Goal: Entertainment & Leisure: Consume media (video, audio)

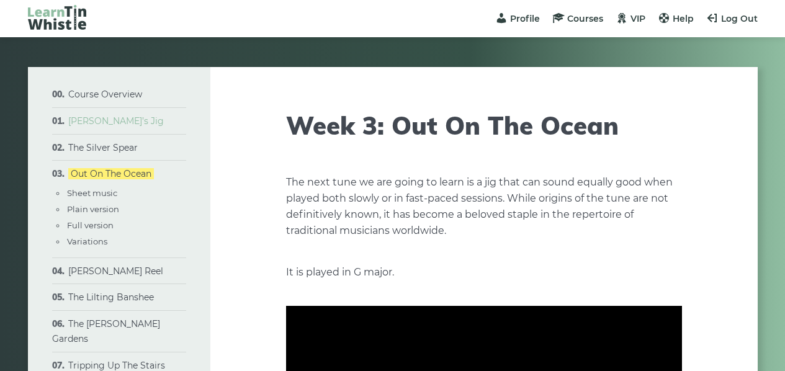
click at [109, 118] on link "[PERSON_NAME]’s Jig" at bounding box center [116, 120] width 96 height 11
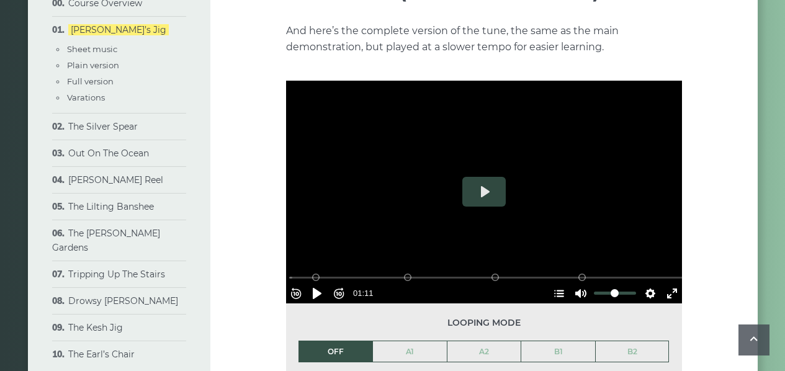
scroll to position [1883, 0]
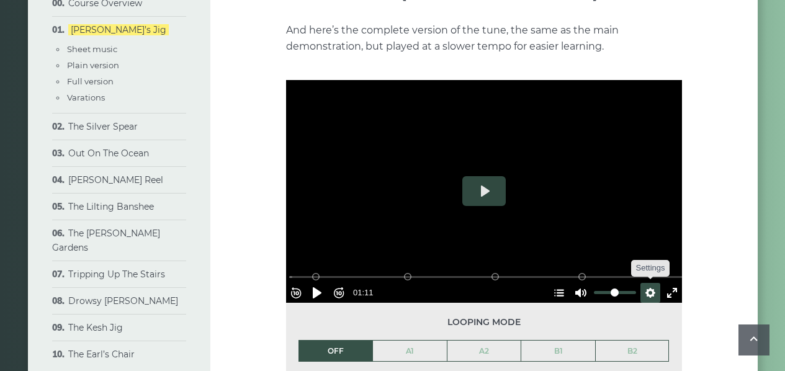
click at [643, 283] on button "Settings" at bounding box center [650, 293] width 20 height 20
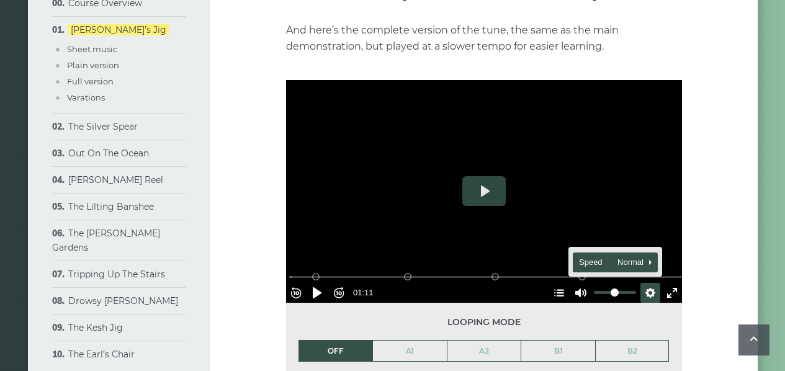
click at [617, 256] on span "Speed Normal" at bounding box center [609, 263] width 61 height 14
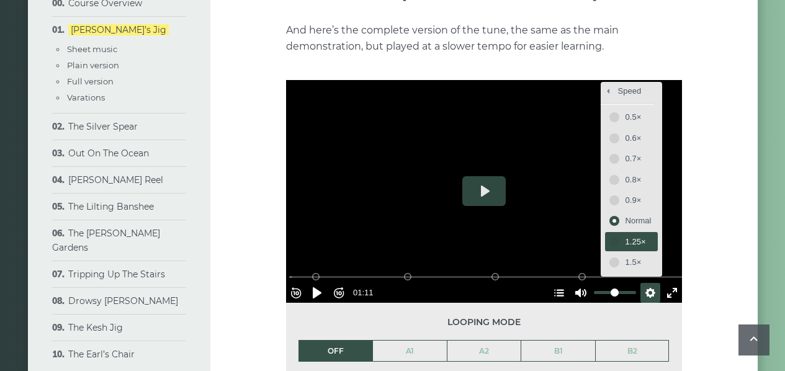
click at [625, 235] on span "1.25×" at bounding box center [638, 242] width 26 height 14
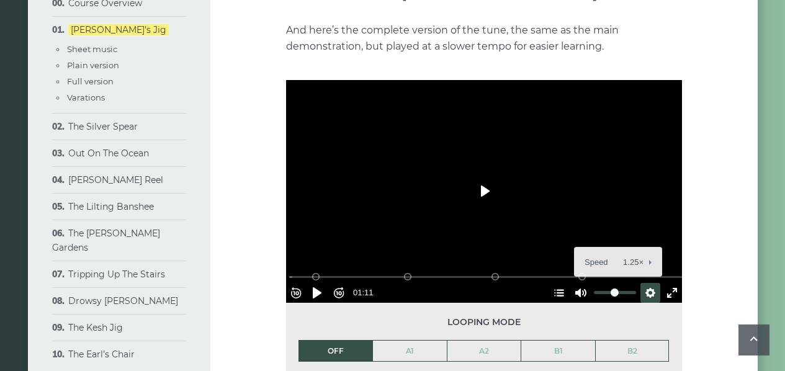
click at [484, 176] on button "Play" at bounding box center [483, 191] width 43 height 30
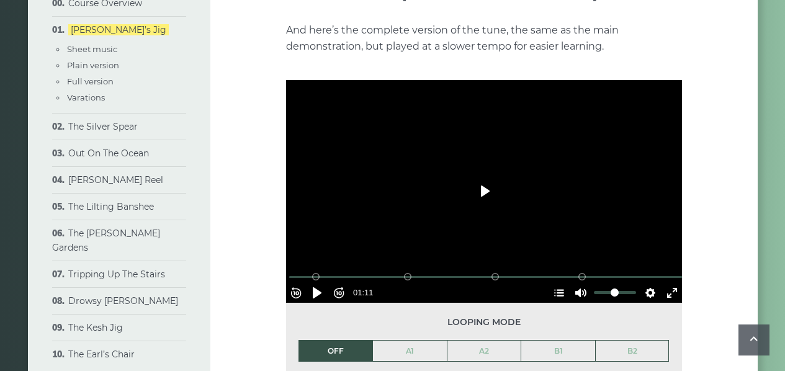
click at [474, 176] on button "Play" at bounding box center [483, 191] width 43 height 30
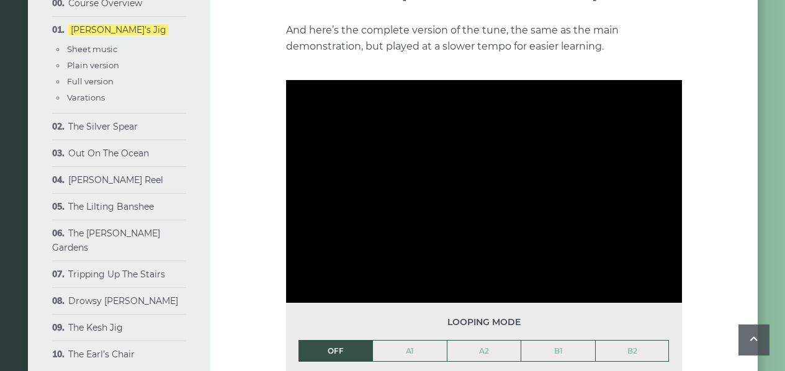
type input "***"
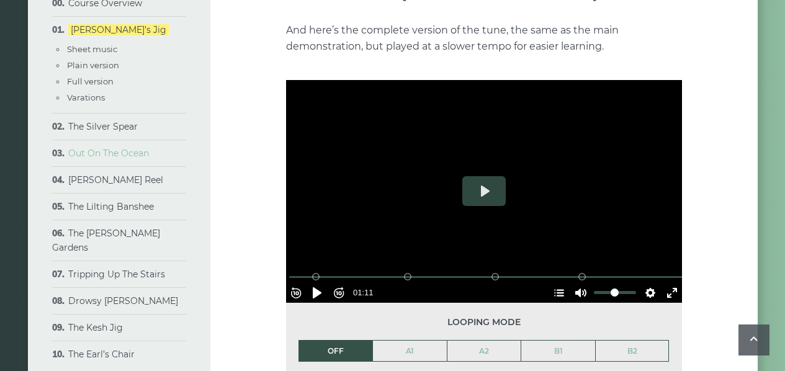
click at [102, 153] on link "Out On The Ocean" at bounding box center [108, 153] width 81 height 11
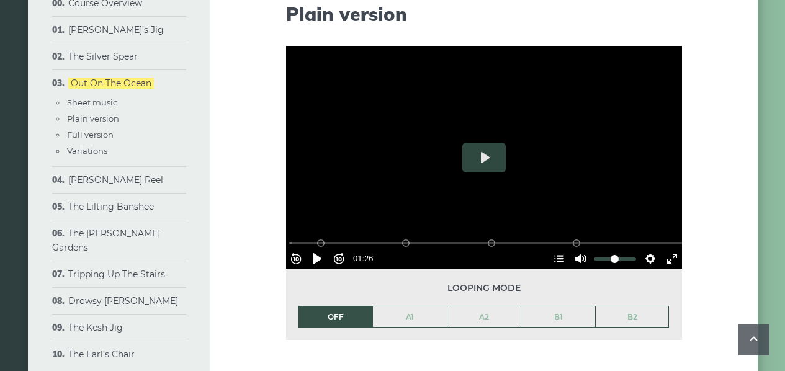
scroll to position [1210, 0]
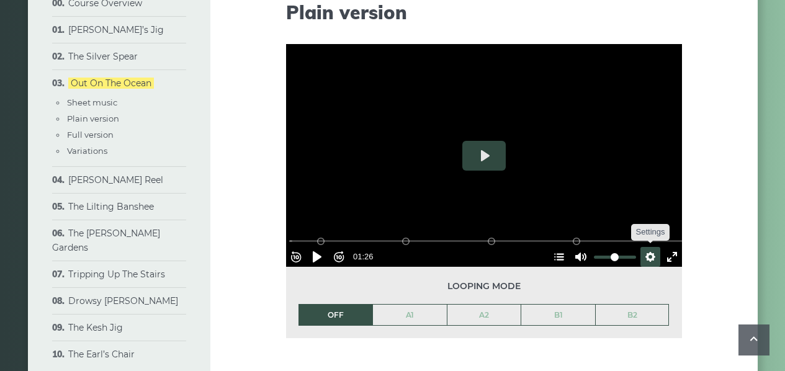
click at [643, 251] on button "Settings" at bounding box center [650, 257] width 20 height 20
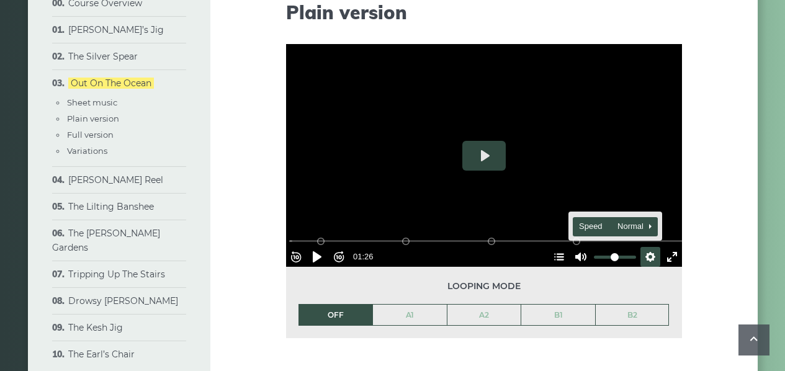
click at [627, 221] on span "Speed Normal" at bounding box center [609, 227] width 61 height 14
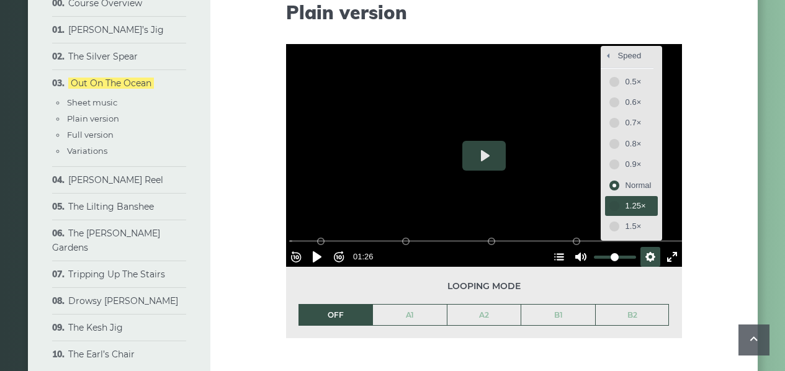
click at [635, 203] on span "1.25×" at bounding box center [638, 206] width 26 height 14
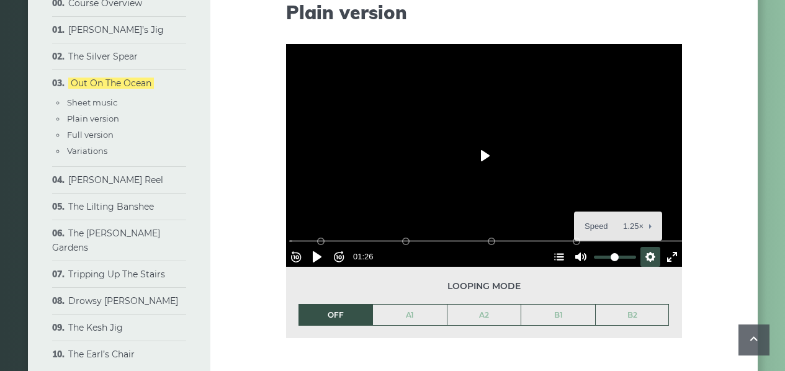
click at [480, 156] on button "Play" at bounding box center [483, 156] width 43 height 30
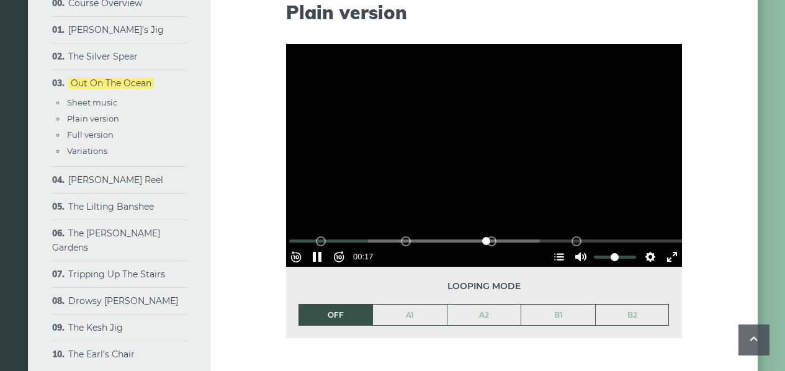
click at [570, 241] on div "Rewind 10s Pause Play Forward 10s % buffered 01:18 B2 (Bars 25-32) B1 (Bars 17-…" at bounding box center [484, 239] width 396 height 53
click at [485, 132] on div at bounding box center [484, 155] width 396 height 223
type input "*****"
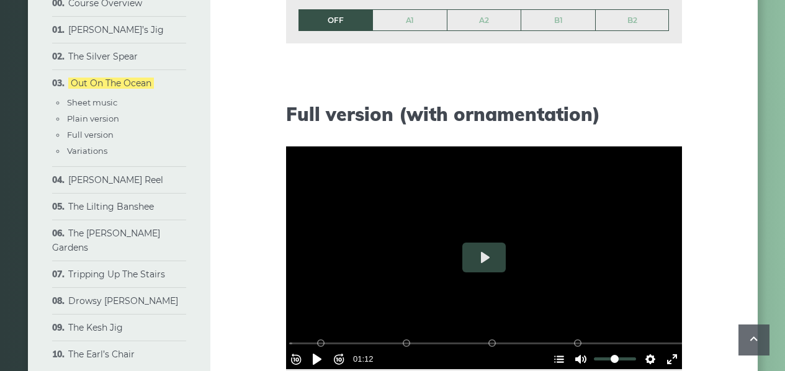
scroll to position [1624, 0]
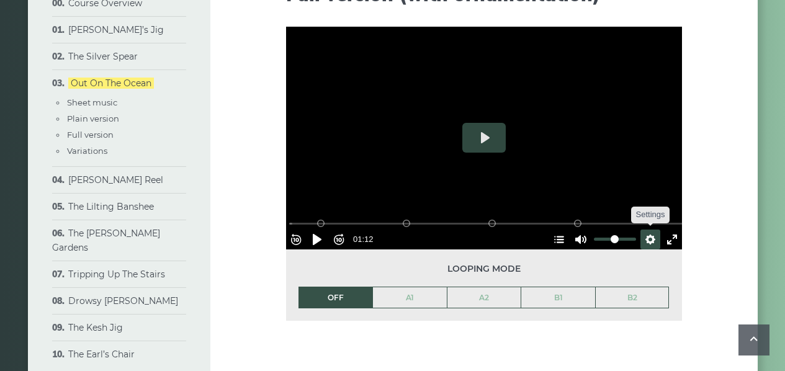
click at [641, 230] on button "Settings" at bounding box center [650, 239] width 20 height 20
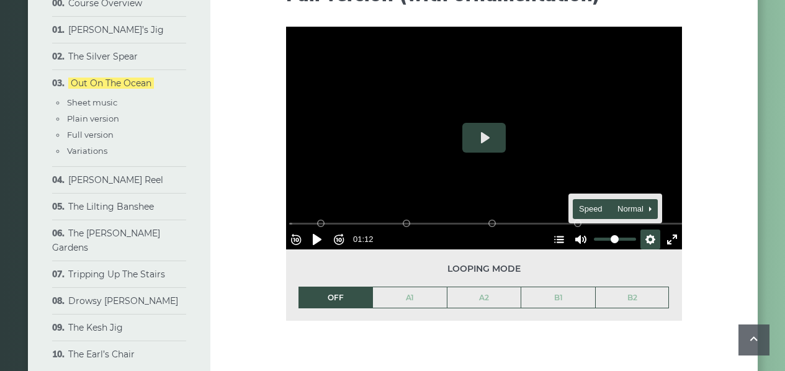
click at [619, 202] on span "Speed Normal" at bounding box center [609, 209] width 61 height 14
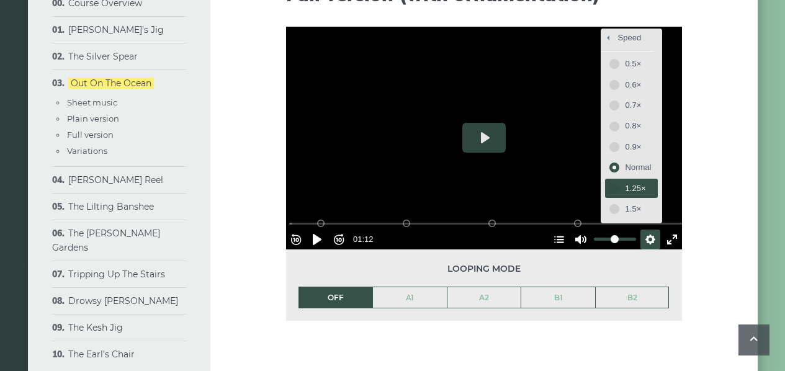
click at [625, 182] on span "1.25×" at bounding box center [638, 189] width 26 height 14
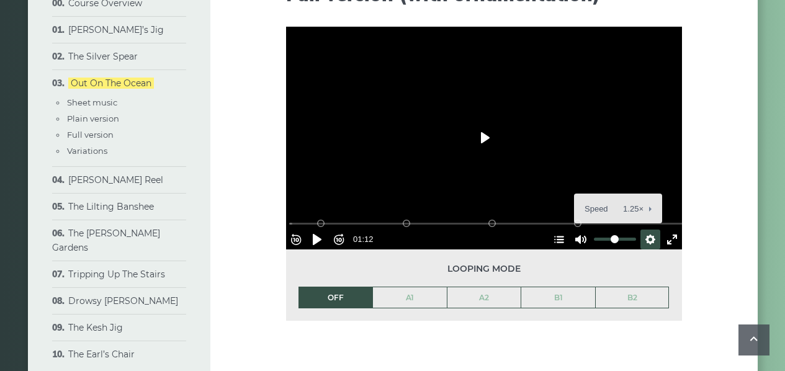
click at [484, 140] on button "Play" at bounding box center [483, 138] width 43 height 30
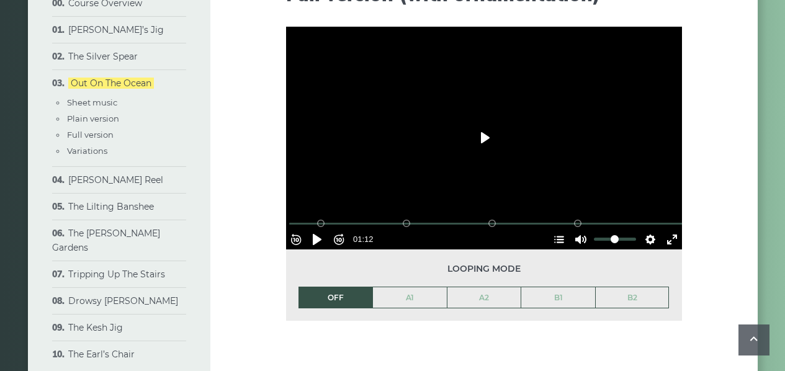
click at [479, 137] on button "Play" at bounding box center [483, 138] width 43 height 30
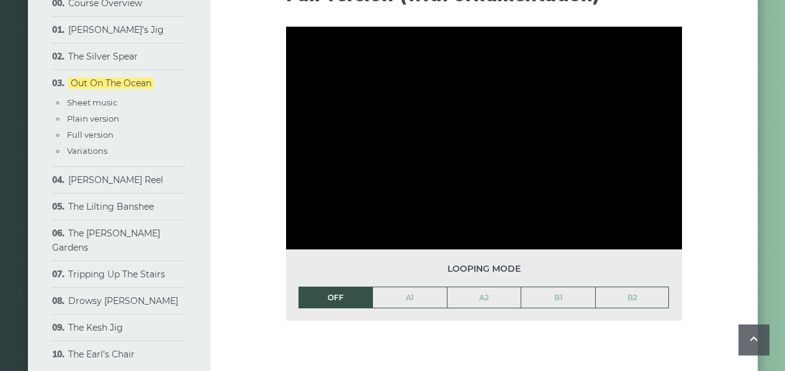
type input "***"
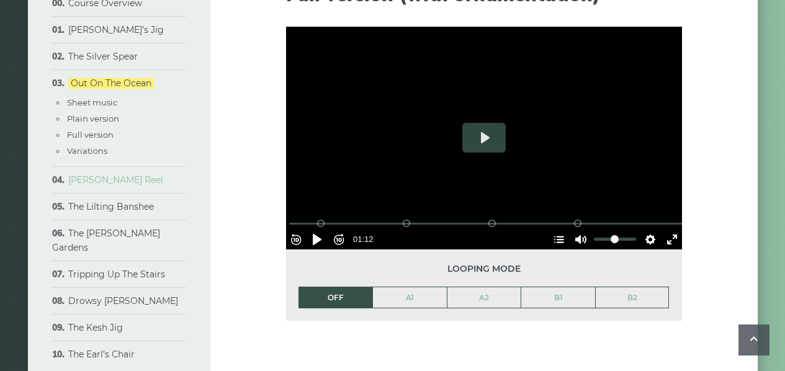
click at [111, 178] on link "[PERSON_NAME] Reel" at bounding box center [115, 179] width 95 height 11
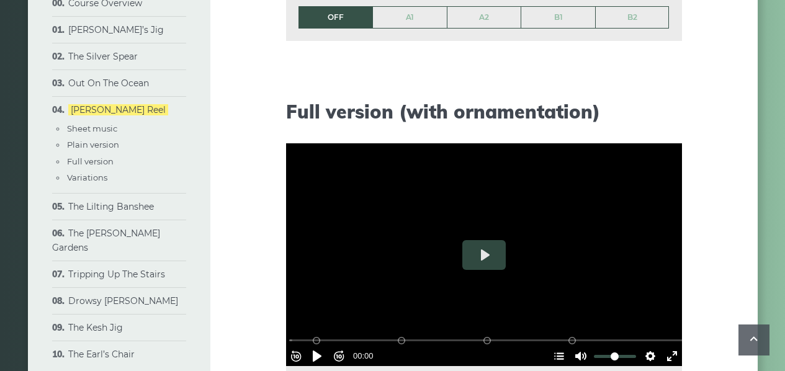
scroll to position [1625, 0]
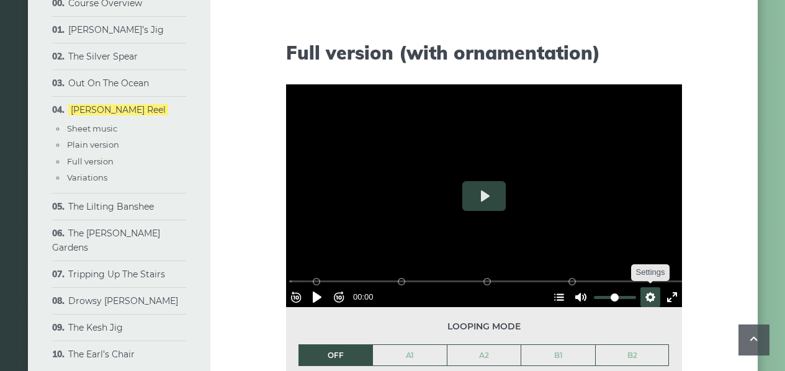
click at [646, 289] on button "Settings" at bounding box center [650, 297] width 20 height 20
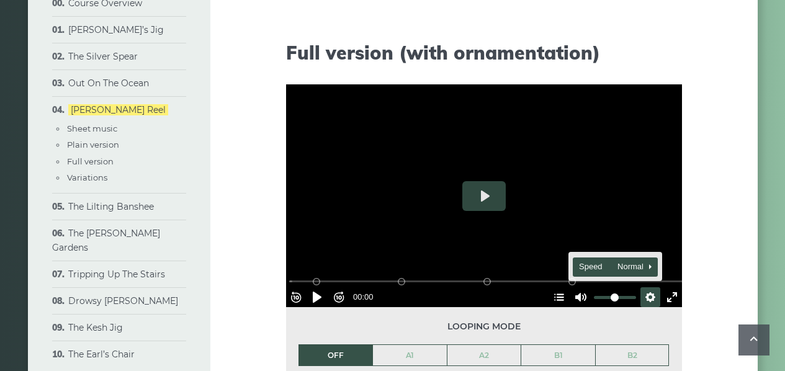
click at [624, 260] on span "Speed Normal" at bounding box center [609, 267] width 61 height 14
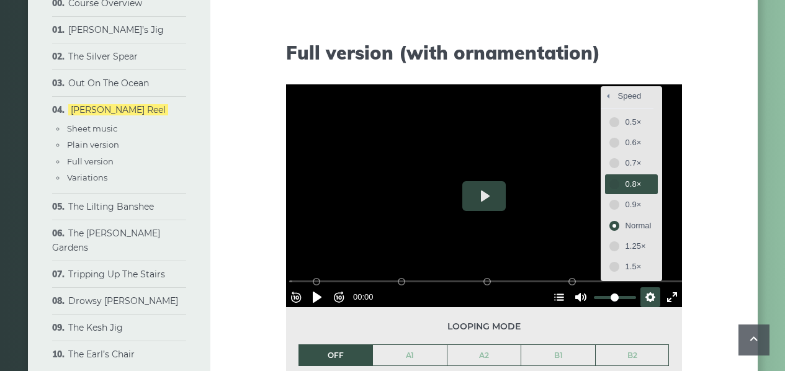
click at [625, 179] on span "0.8×" at bounding box center [638, 184] width 26 height 14
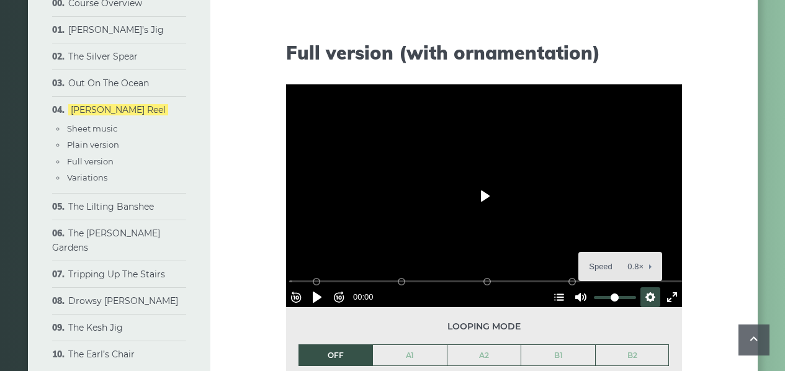
click at [479, 194] on button "Play" at bounding box center [483, 196] width 43 height 30
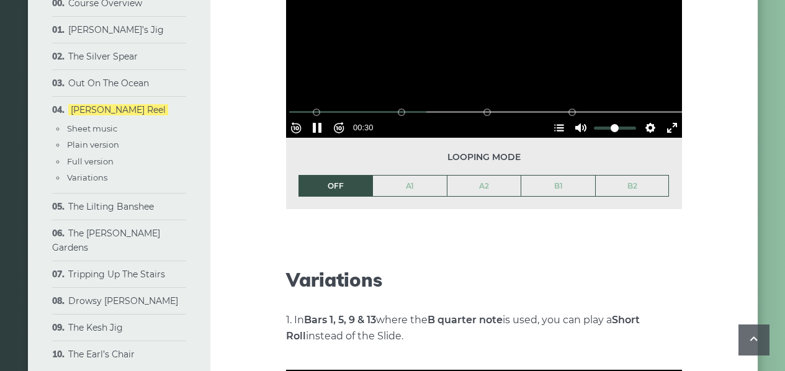
scroll to position [1814, 0]
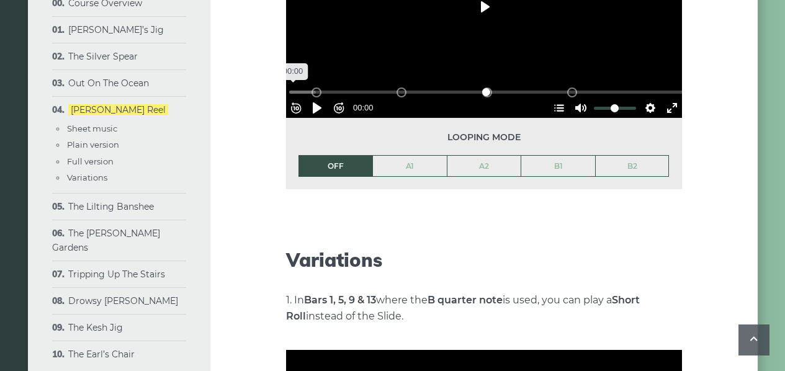
drag, startPoint x: 435, startPoint y: 84, endPoint x: 285, endPoint y: 88, distance: 149.5
click at [289, 88] on input "Seek" at bounding box center [486, 92] width 394 height 12
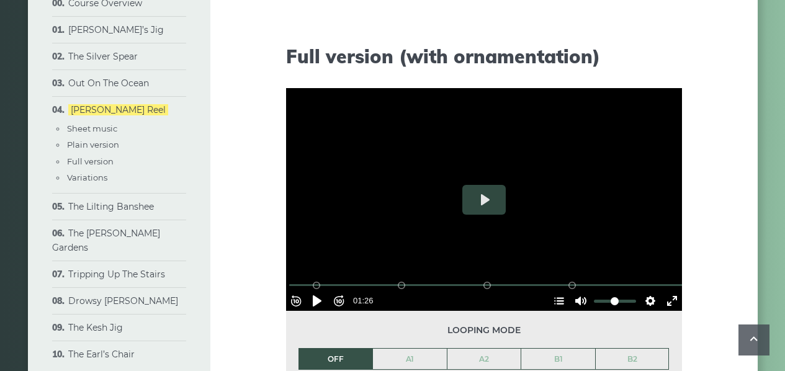
scroll to position [1622, 0]
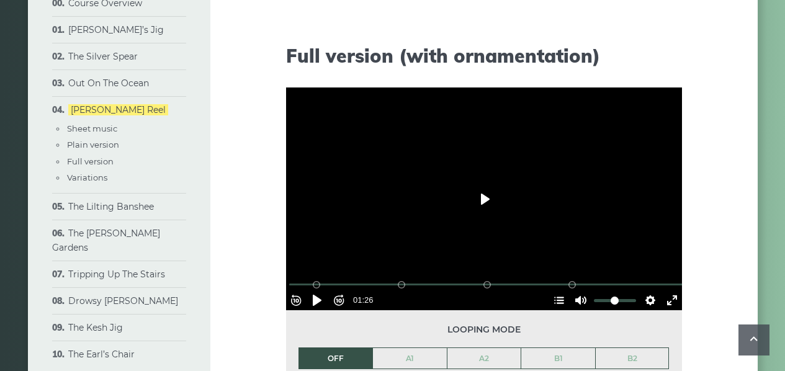
click at [485, 196] on button "Play" at bounding box center [483, 199] width 43 height 30
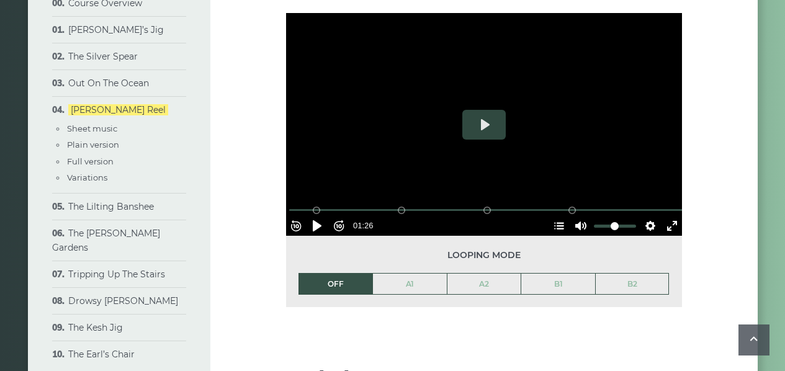
scroll to position [1703, 0]
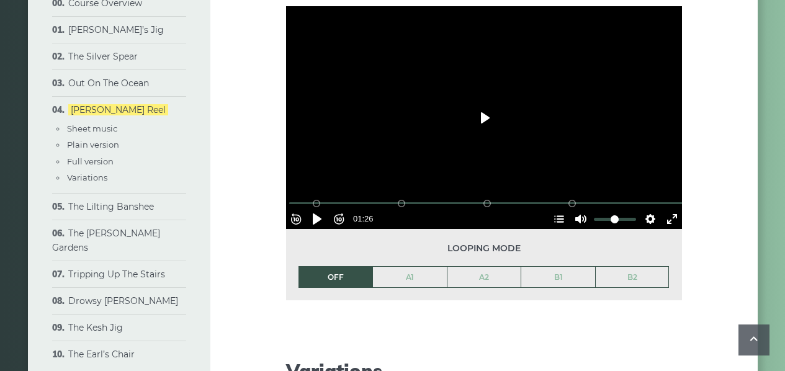
click at [487, 115] on button "Play" at bounding box center [483, 118] width 43 height 30
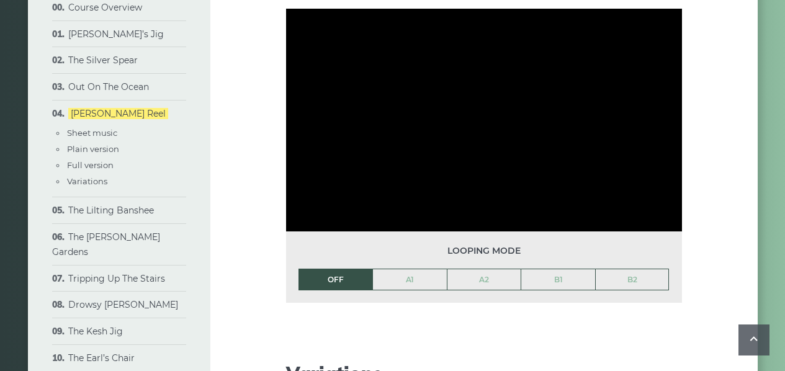
scroll to position [1698, 0]
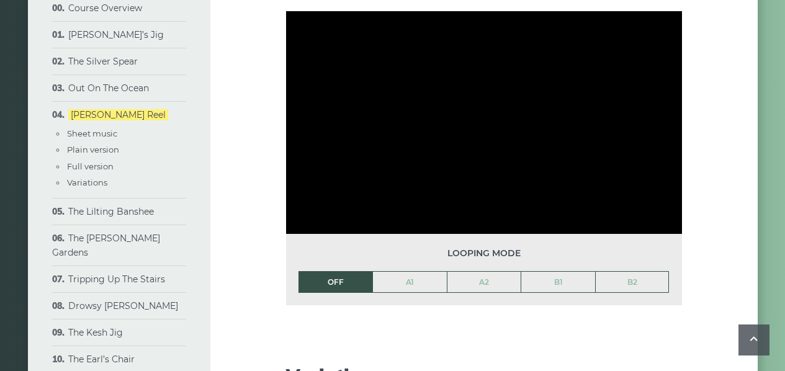
type input "***"
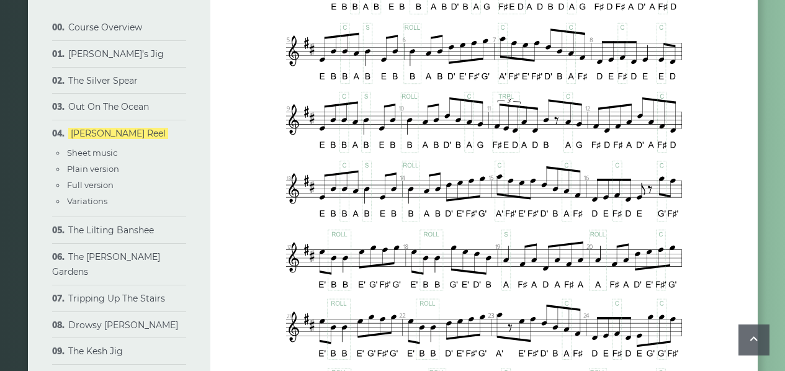
scroll to position [591, 0]
